Goal: Information Seeking & Learning: Learn about a topic

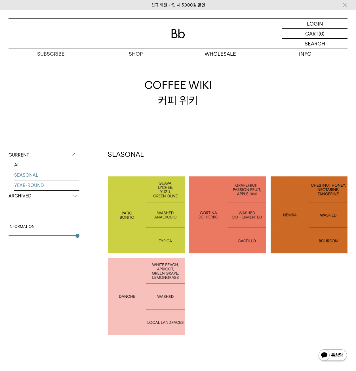
click at [38, 187] on link "YEAR-ROUND" at bounding box center [46, 185] width 65 height 10
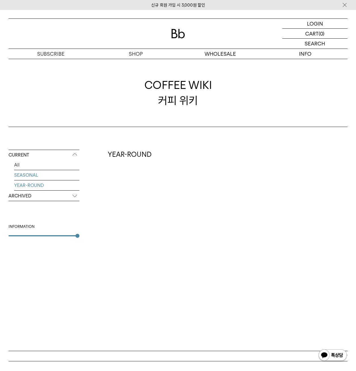
click at [27, 173] on link "SEASONAL" at bounding box center [46, 175] width 65 height 10
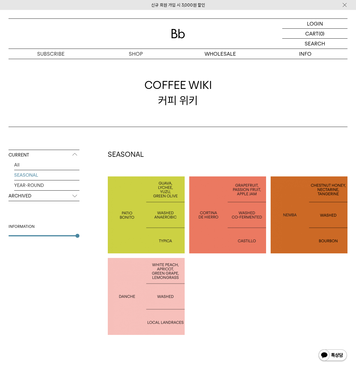
click at [304, 208] on div at bounding box center [309, 214] width 77 height 77
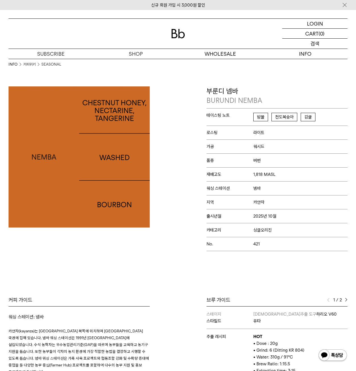
click at [317, 44] on p "검색" at bounding box center [314, 44] width 9 height 10
click at [303, 44] on input "text" at bounding box center [314, 44] width 65 height 10
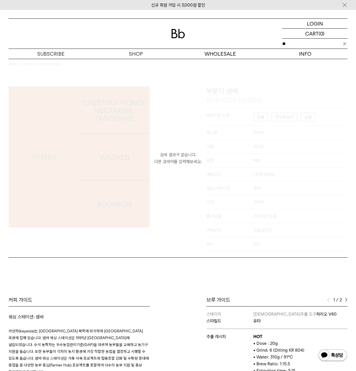
type input "*"
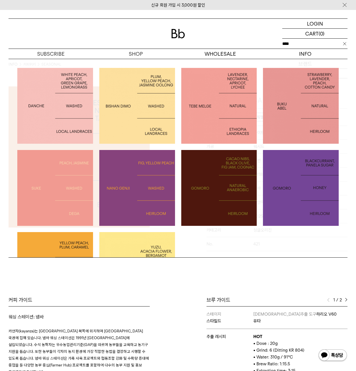
type input "****"
click at [136, 96] on img at bounding box center [137, 106] width 76 height 76
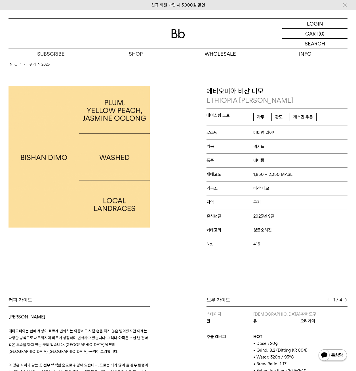
click at [186, 196] on div "에티오피아 비샨 디모 ETHIOPIA BISHAN DIMO 테이스팅 노트 자두 황도 재스민 우롱 로스팅 미디엄 라이트 가공 워시드 품종 에어룸…" at bounding box center [264, 168] width 173 height 165
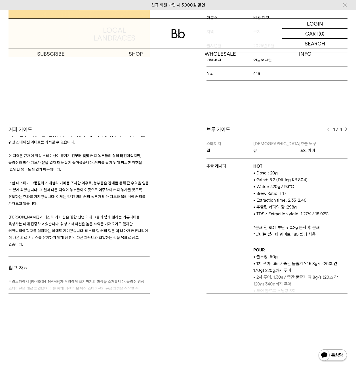
scroll to position [969, 0]
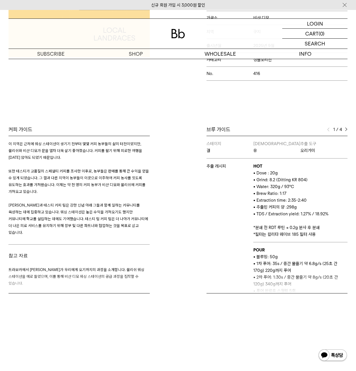
click at [82, 267] on span "트라보카에서 커피가 우리에게 오기까지의 과정을 소개합니다. 물리쉬 워싱 스테이션을 예로 들었으며, 이를 통해 비샨 디모 워싱 스테이션의 공급 …" at bounding box center [77, 276] width 136 height 18
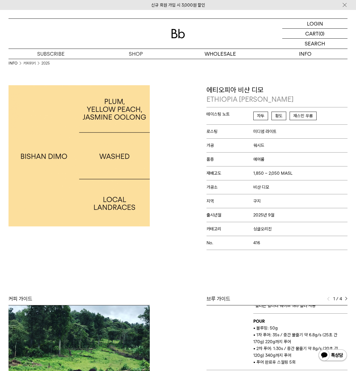
scroll to position [0, 0]
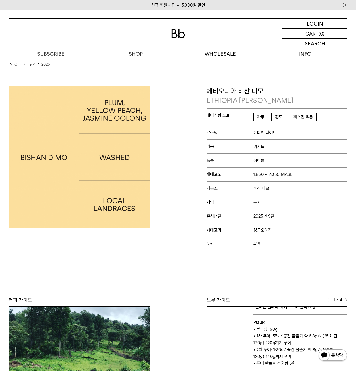
click at [196, 136] on div "에티오피아 비샨 디모 ETHIOPIA BISHAN DIMO 테이스팅 노트 자두 황도 재스민 우롱 로스팅 미디엄 라이트 가공 워시드 품종 에어룸…" at bounding box center [264, 168] width 173 height 165
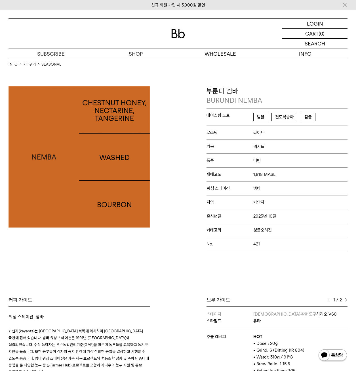
click at [170, 249] on div at bounding box center [92, 168] width 173 height 165
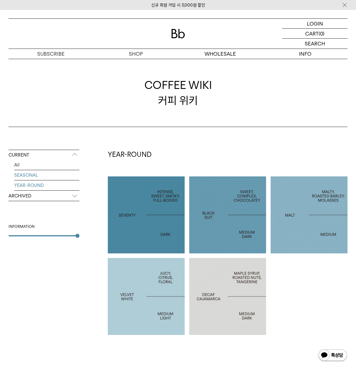
click at [28, 176] on link "SEASONAL" at bounding box center [46, 175] width 65 height 10
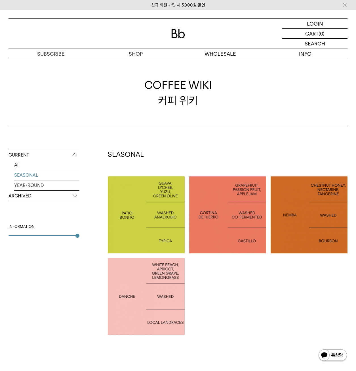
click at [310, 208] on div at bounding box center [309, 214] width 77 height 77
